Goal: Information Seeking & Learning: Learn about a topic

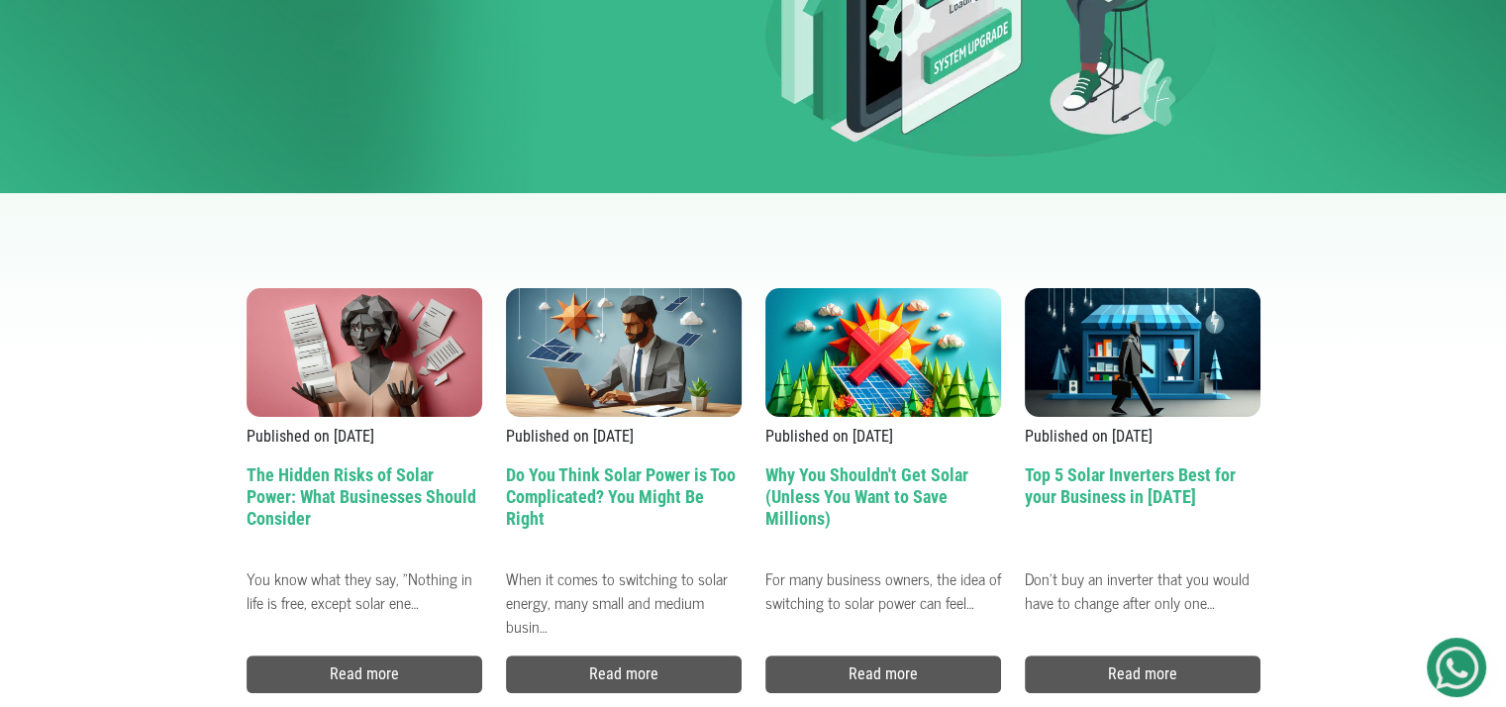
scroll to position [348, 0]
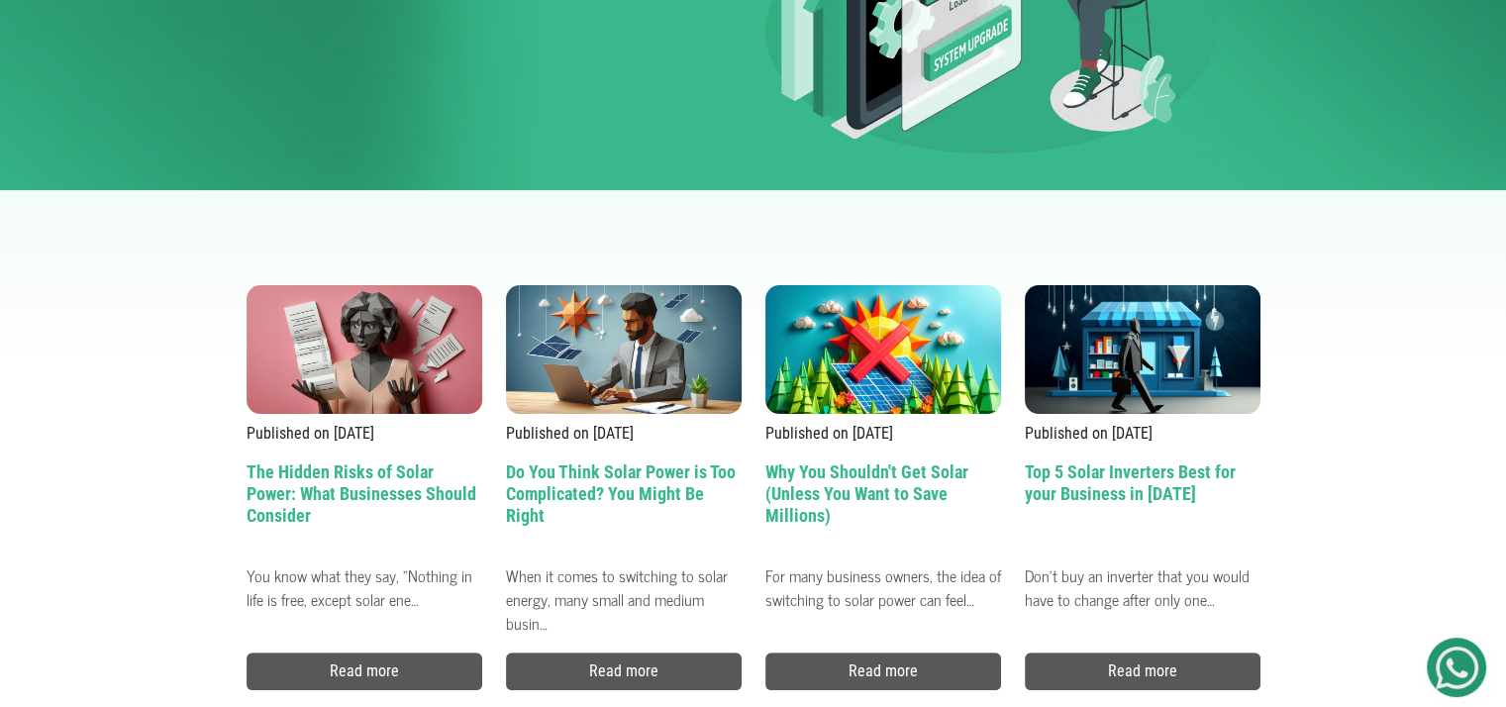
click at [613, 473] on h2 "Do You Think Solar Power is Too Complicated? You Might Be Right" at bounding box center [624, 508] width 236 height 94
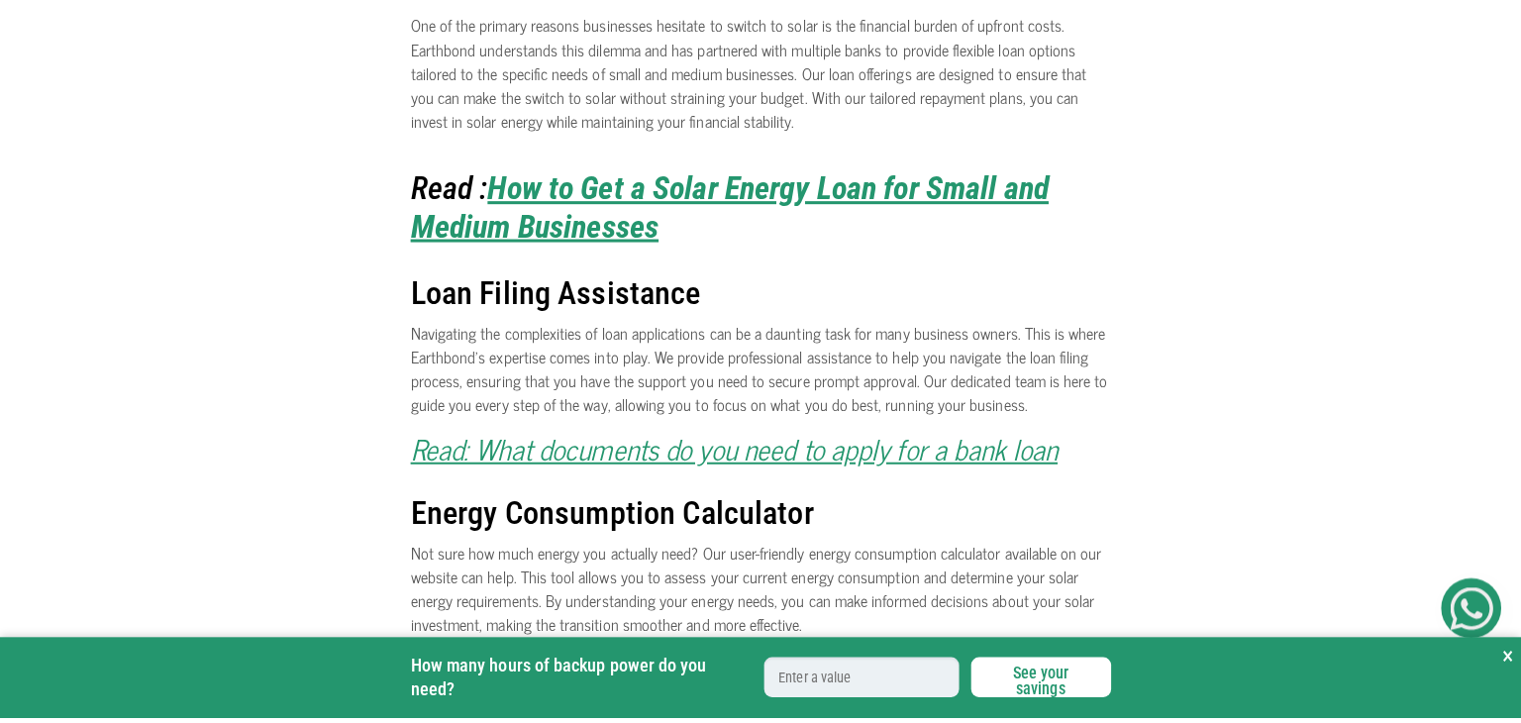
scroll to position [910, 0]
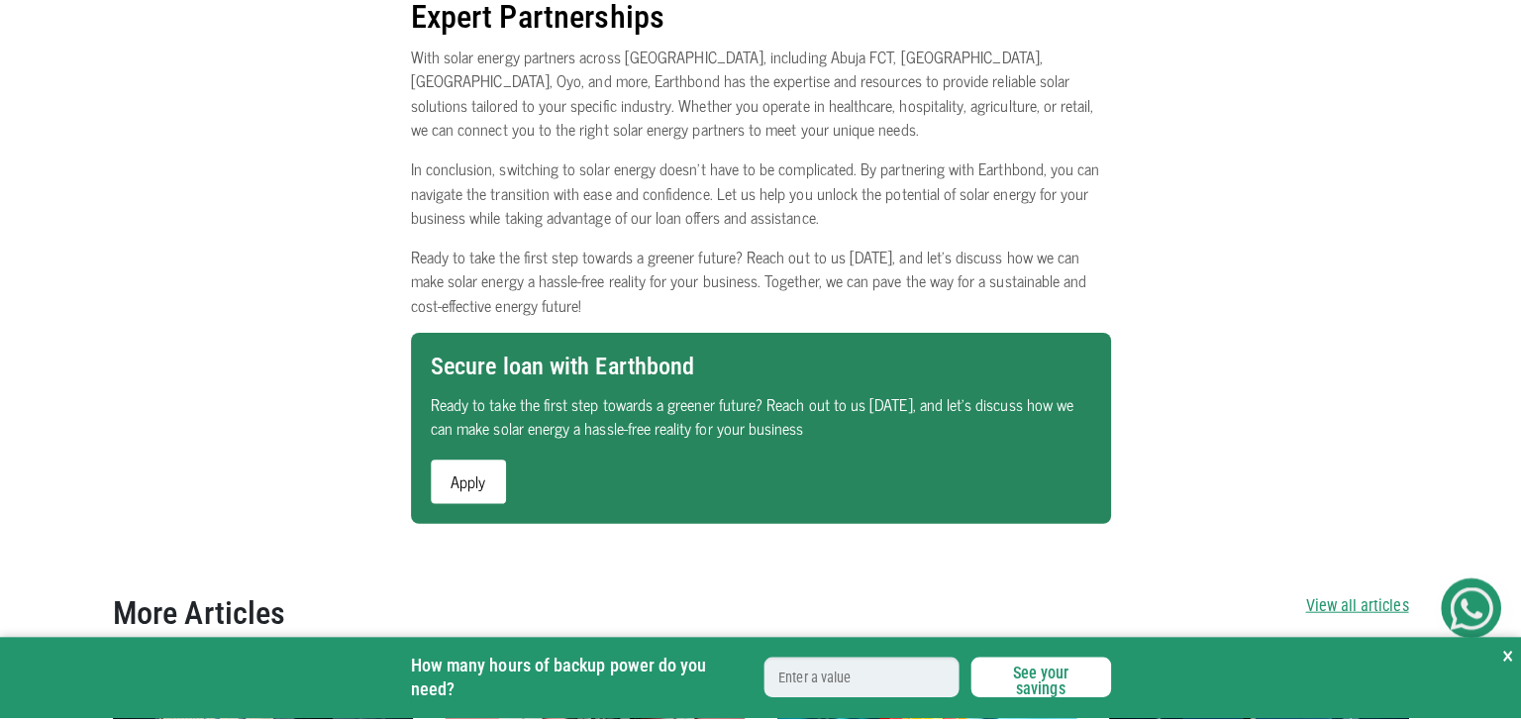
scroll to position [1546, 0]
